Goal: Navigation & Orientation: Understand site structure

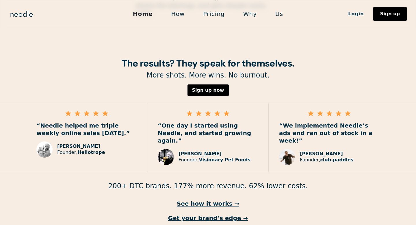
scroll to position [835, 0]
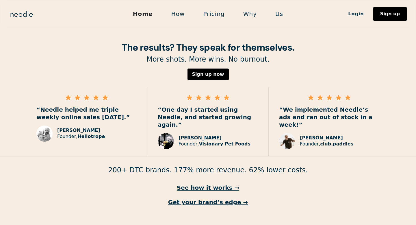
click at [279, 13] on link "Us" at bounding box center [279, 14] width 26 height 12
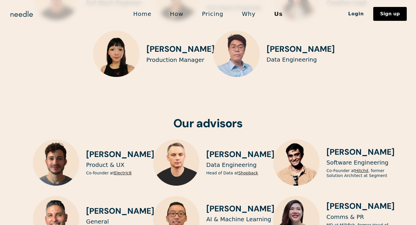
scroll to position [1402, 0]
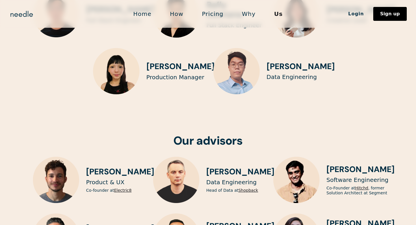
click at [178, 14] on link "How" at bounding box center [177, 14] width 32 height 12
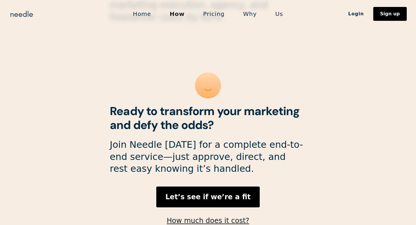
scroll to position [1572, 0]
